Goal: Information Seeking & Learning: Check status

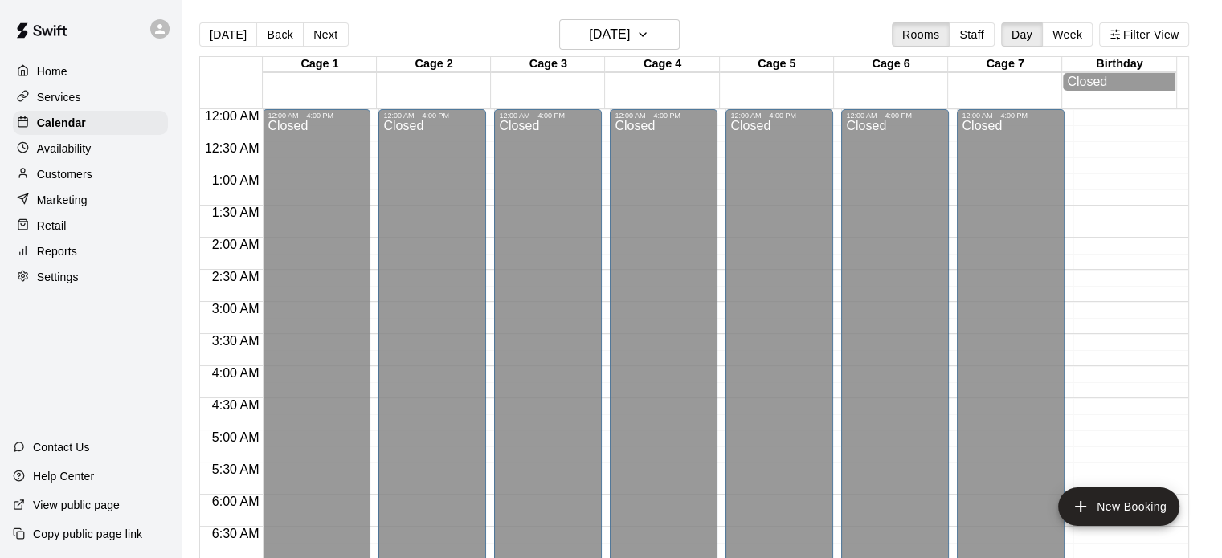
scroll to position [950, 0]
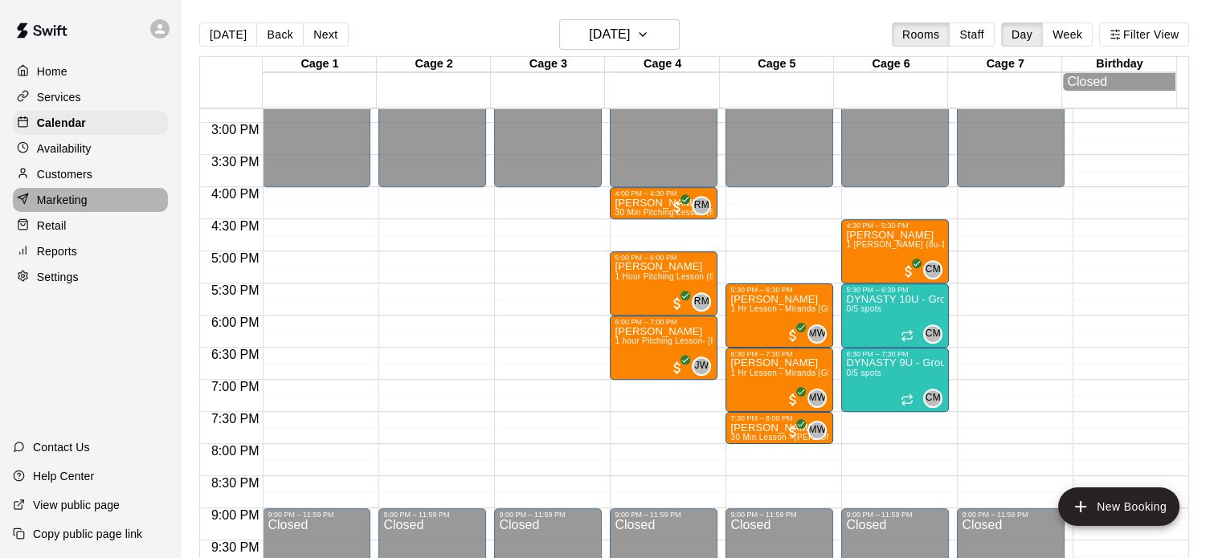
click at [75, 206] on p "Marketing" at bounding box center [62, 200] width 51 height 16
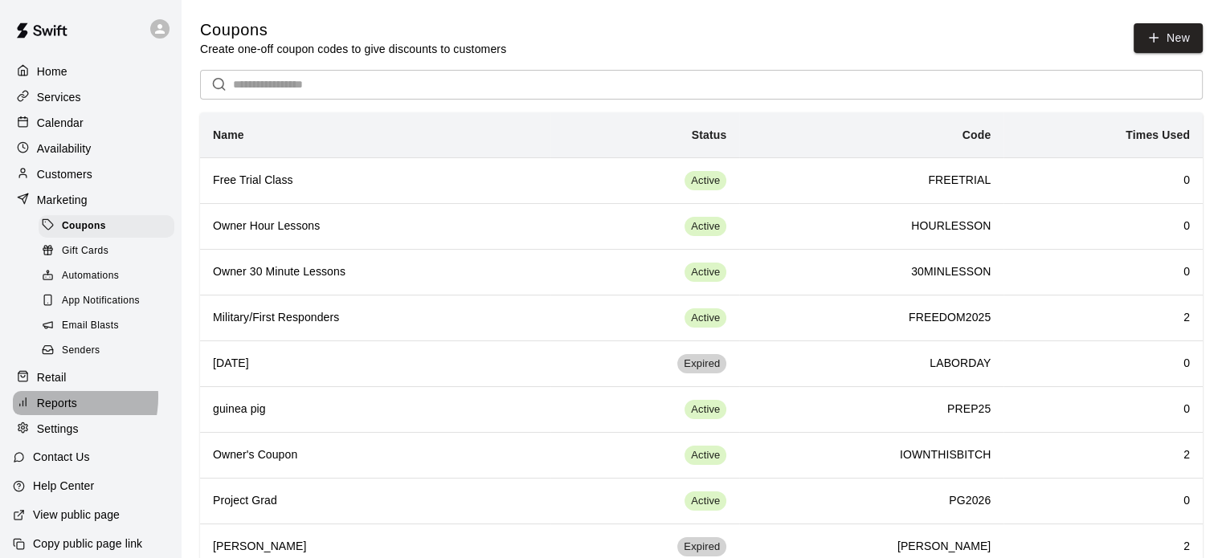
click at [55, 411] on p "Reports" at bounding box center [57, 403] width 40 height 16
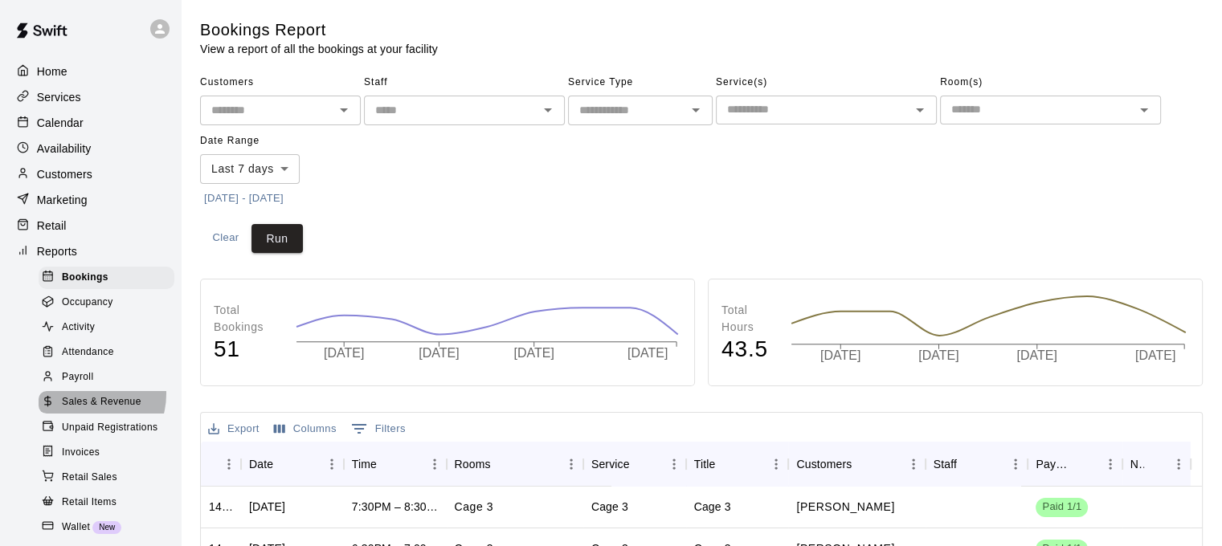
click at [84, 411] on div "Sales & Revenue" at bounding box center [107, 402] width 136 height 22
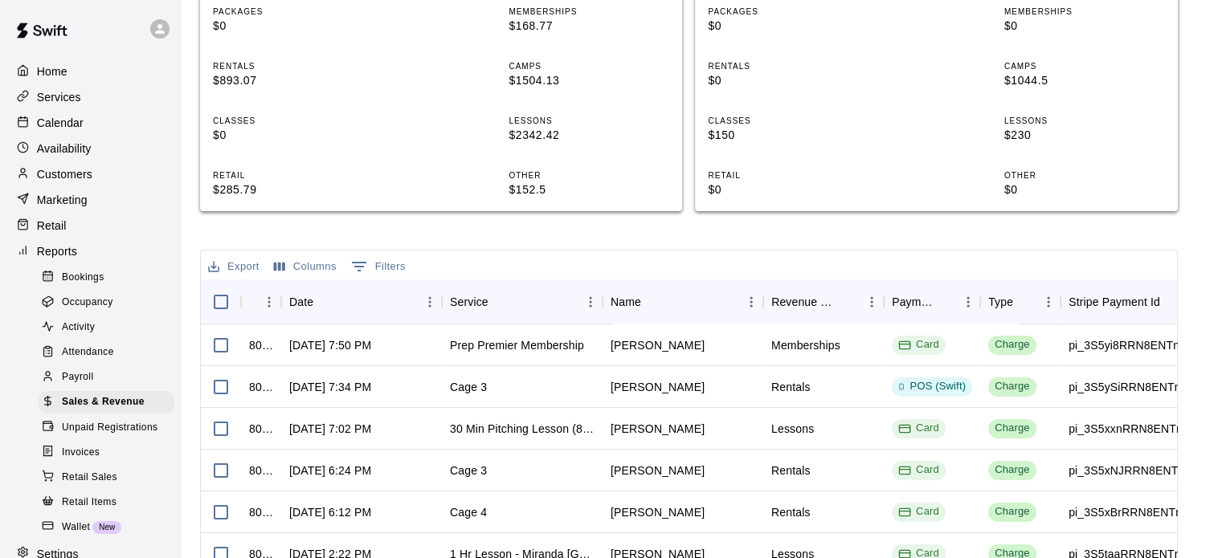
scroll to position [384, 0]
